Goal: Task Accomplishment & Management: Use online tool/utility

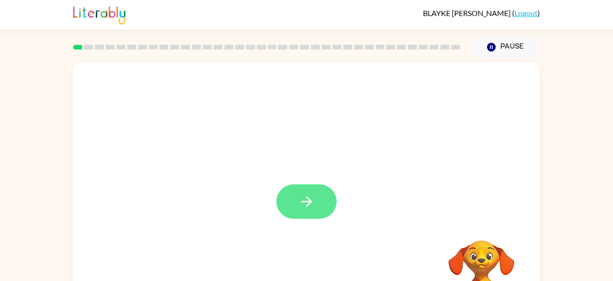
click at [317, 204] on button "button" at bounding box center [306, 201] width 60 height 34
click at [318, 214] on button "button" at bounding box center [306, 201] width 60 height 34
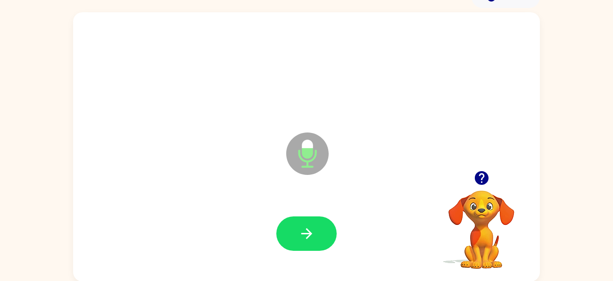
scroll to position [50, 0]
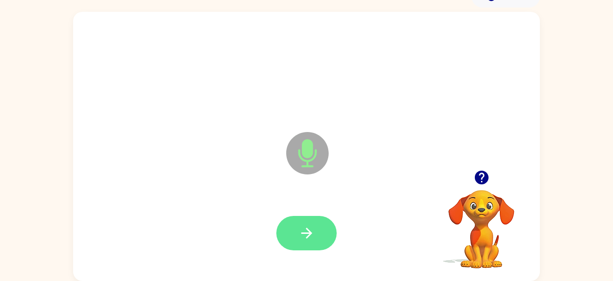
click at [318, 249] on button "button" at bounding box center [306, 233] width 60 height 34
click at [315, 219] on button "button" at bounding box center [306, 233] width 60 height 34
click at [312, 234] on icon "button" at bounding box center [306, 233] width 17 height 17
click at [306, 222] on button "button" at bounding box center [306, 233] width 60 height 34
click at [304, 228] on icon "button" at bounding box center [306, 233] width 17 height 17
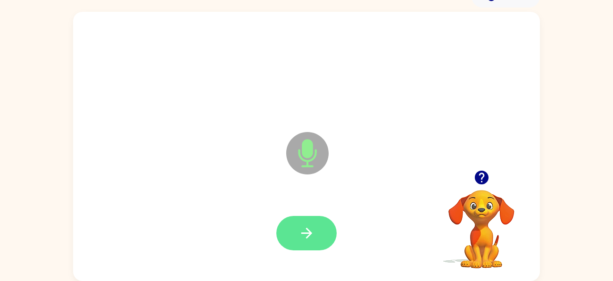
click at [334, 240] on button "button" at bounding box center [306, 233] width 60 height 34
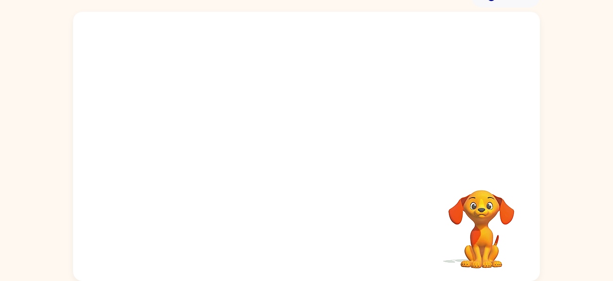
scroll to position [50, 0]
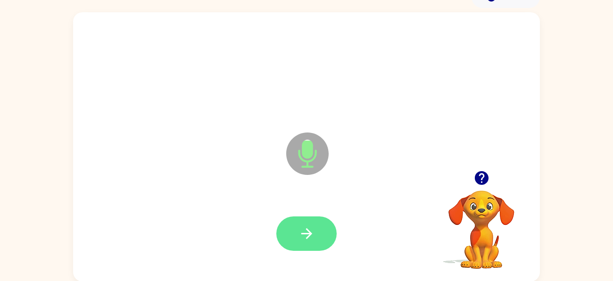
click at [311, 231] on icon "button" at bounding box center [306, 233] width 17 height 17
click at [322, 218] on button "button" at bounding box center [306, 233] width 60 height 34
click at [320, 244] on button "button" at bounding box center [306, 233] width 60 height 34
click at [328, 234] on button "button" at bounding box center [306, 233] width 60 height 34
click at [322, 242] on button "button" at bounding box center [306, 233] width 60 height 34
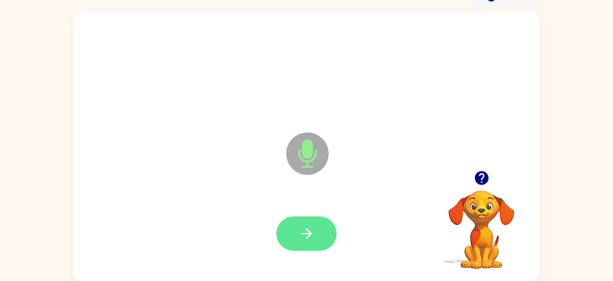
click at [303, 217] on button "button" at bounding box center [306, 233] width 60 height 34
click at [322, 240] on button "button" at bounding box center [306, 233] width 60 height 34
click at [325, 236] on button "button" at bounding box center [306, 233] width 60 height 34
click at [315, 233] on button "button" at bounding box center [306, 233] width 60 height 34
click at [304, 237] on icon "button" at bounding box center [306, 233] width 17 height 17
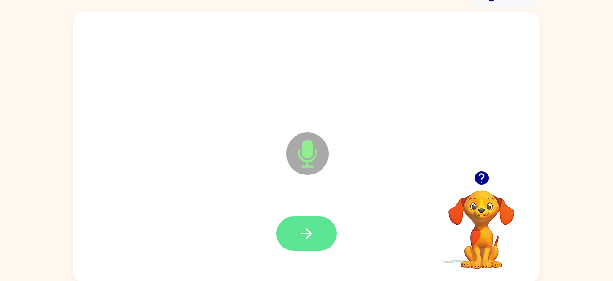
click at [323, 236] on button "button" at bounding box center [306, 233] width 60 height 34
click at [300, 232] on icon "button" at bounding box center [306, 233] width 17 height 17
click at [325, 217] on button "button" at bounding box center [306, 233] width 60 height 34
click at [308, 237] on icon "button" at bounding box center [306, 233] width 17 height 17
click at [336, 236] on button "button" at bounding box center [306, 233] width 60 height 34
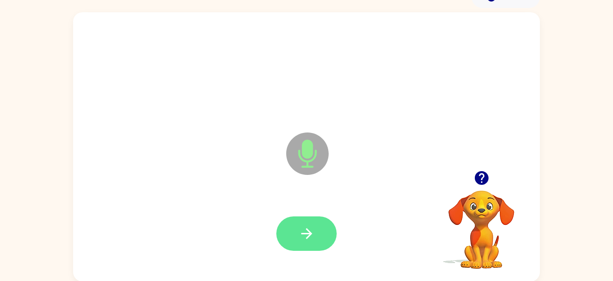
click at [315, 248] on button "button" at bounding box center [306, 233] width 60 height 34
click at [308, 227] on icon "button" at bounding box center [306, 233] width 17 height 17
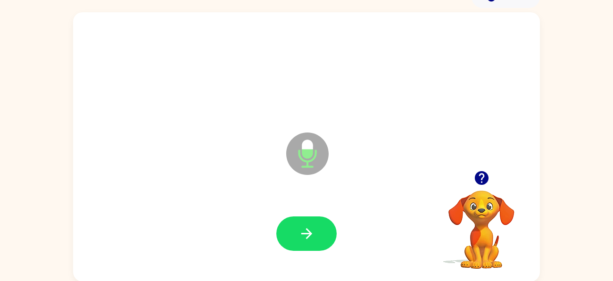
scroll to position [51, 0]
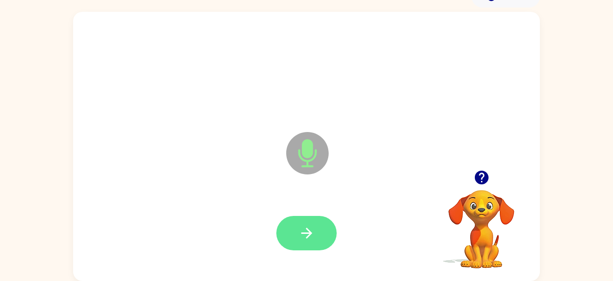
click at [330, 234] on button "button" at bounding box center [306, 233] width 60 height 34
click at [330, 233] on button "button" at bounding box center [306, 233] width 60 height 34
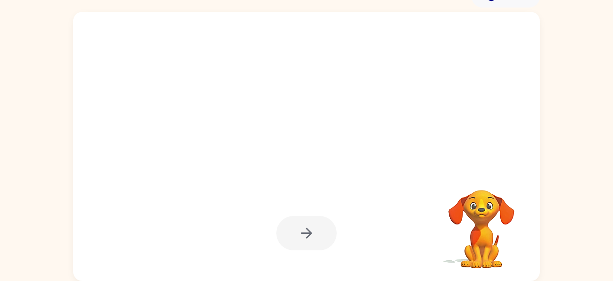
click at [317, 238] on div at bounding box center [306, 233] width 60 height 34
click at [579, 187] on div "Your browser must support playing .mp4 files to use Literably. Please try using…" at bounding box center [306, 144] width 613 height 273
click at [492, 243] on video "Your browser must support playing .mp4 files to use Literably. Please try using…" at bounding box center [481, 222] width 94 height 94
click at [348, 237] on div at bounding box center [307, 233] width 448 height 77
click at [306, 224] on div at bounding box center [306, 233] width 60 height 34
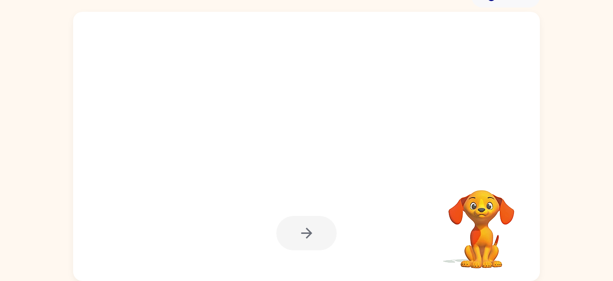
click at [319, 233] on div at bounding box center [306, 233] width 60 height 34
click at [326, 232] on div at bounding box center [306, 233] width 60 height 34
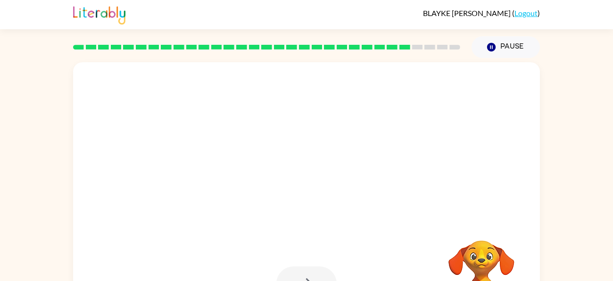
click at [602, 137] on div "Your browser must support playing .mp4 files to use Literably. Please try using…" at bounding box center [306, 194] width 613 height 273
click at [493, 44] on icon "button" at bounding box center [491, 47] width 8 height 8
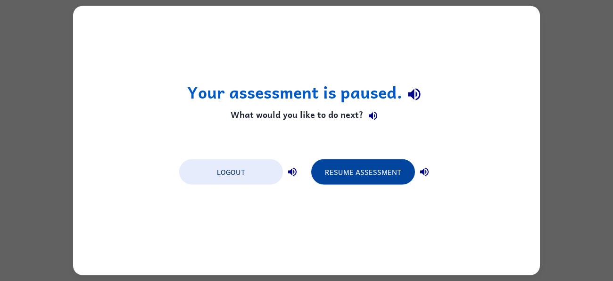
click at [388, 178] on button "Resume Assessment" at bounding box center [363, 171] width 104 height 25
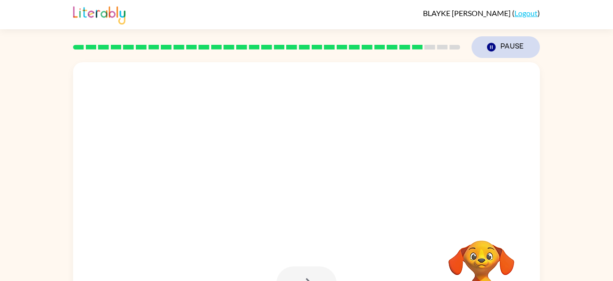
click at [482, 46] on button "Pause Pause" at bounding box center [506, 47] width 68 height 22
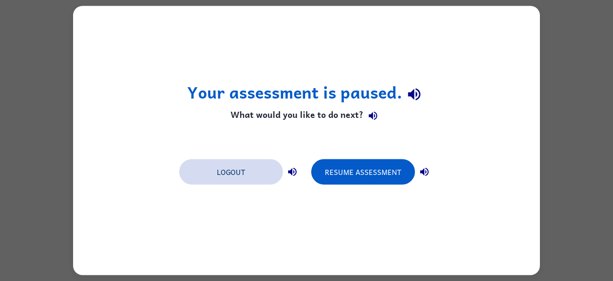
click at [249, 168] on button "Logout" at bounding box center [231, 171] width 104 height 25
click at [239, 169] on button "Logout" at bounding box center [231, 171] width 104 height 25
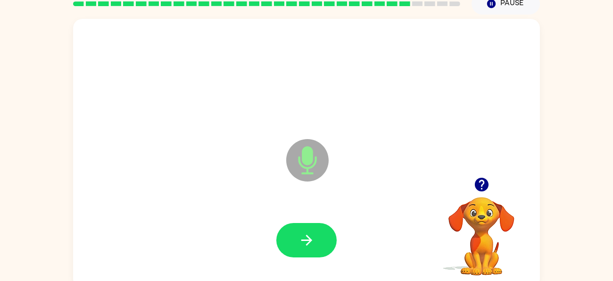
scroll to position [40, 0]
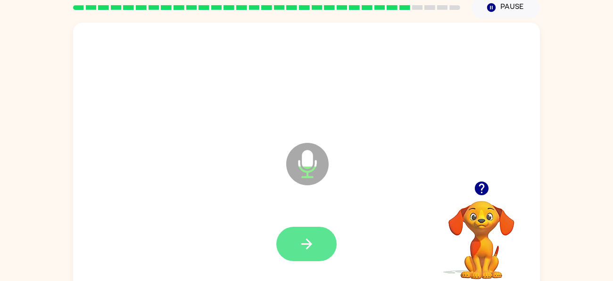
click at [323, 238] on button "button" at bounding box center [306, 244] width 60 height 34
click at [325, 248] on button "button" at bounding box center [306, 244] width 60 height 34
click at [316, 247] on button "button" at bounding box center [306, 244] width 60 height 34
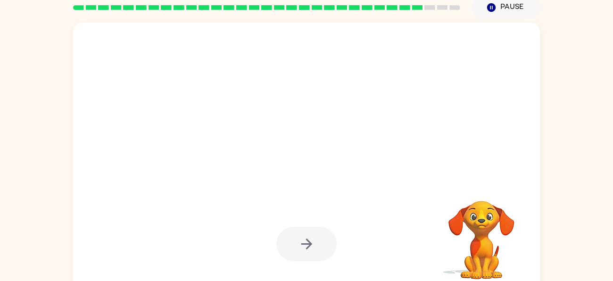
click at [331, 233] on div at bounding box center [306, 244] width 60 height 34
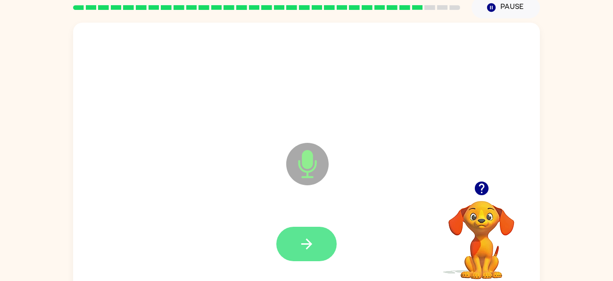
click at [315, 251] on button "button" at bounding box center [306, 244] width 60 height 34
click at [323, 253] on button "button" at bounding box center [306, 244] width 60 height 34
click at [324, 254] on button "button" at bounding box center [306, 244] width 60 height 34
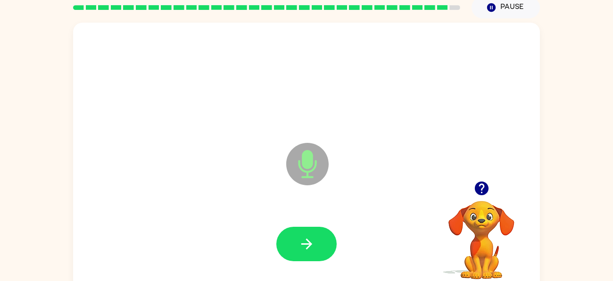
click at [320, 267] on div at bounding box center [307, 244] width 448 height 77
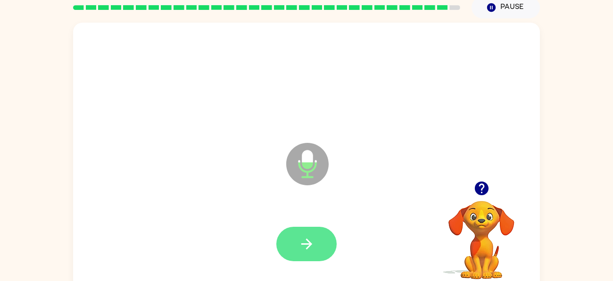
click at [320, 247] on button "button" at bounding box center [306, 244] width 60 height 34
click at [327, 253] on button "button" at bounding box center [306, 244] width 60 height 34
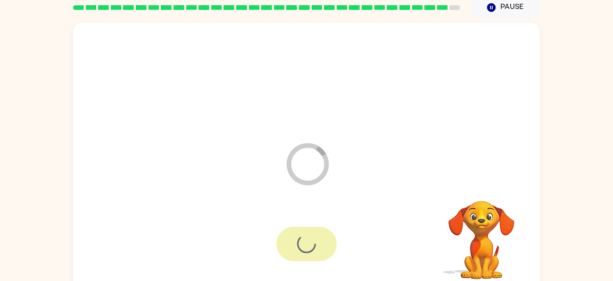
scroll to position [31, 0]
